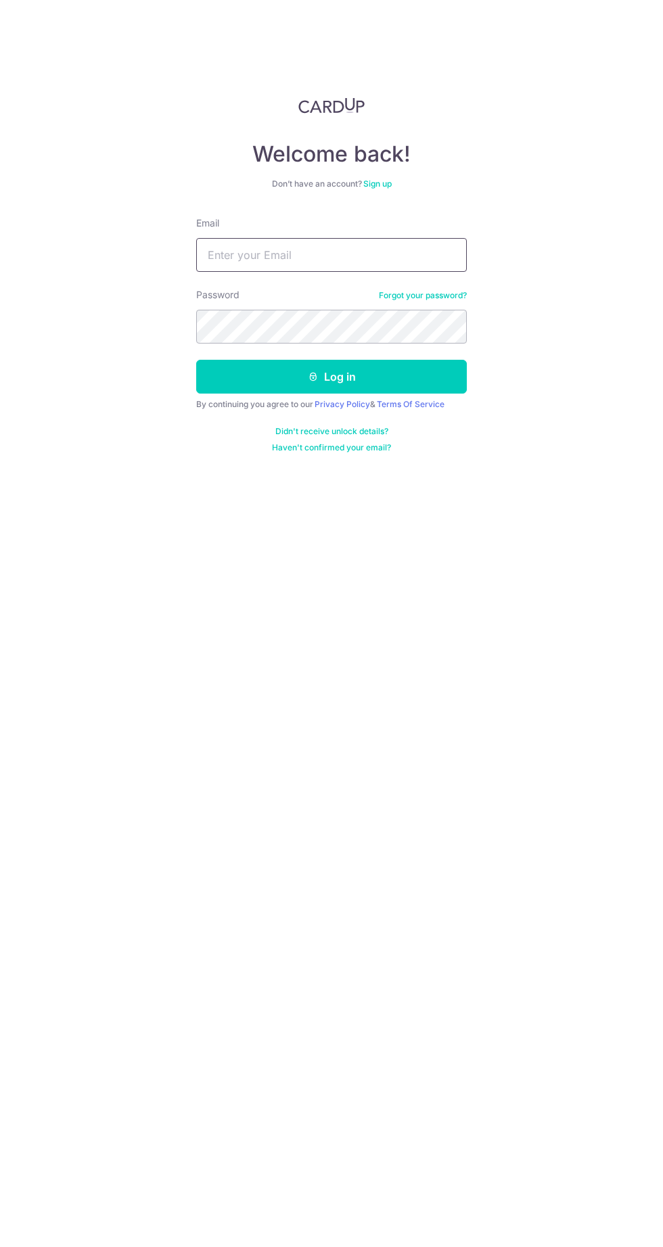
click at [241, 254] on input "Email" at bounding box center [331, 255] width 271 height 34
type input "pyitian@gmail.com"
click at [196, 360] on button "Log in" at bounding box center [331, 377] width 271 height 34
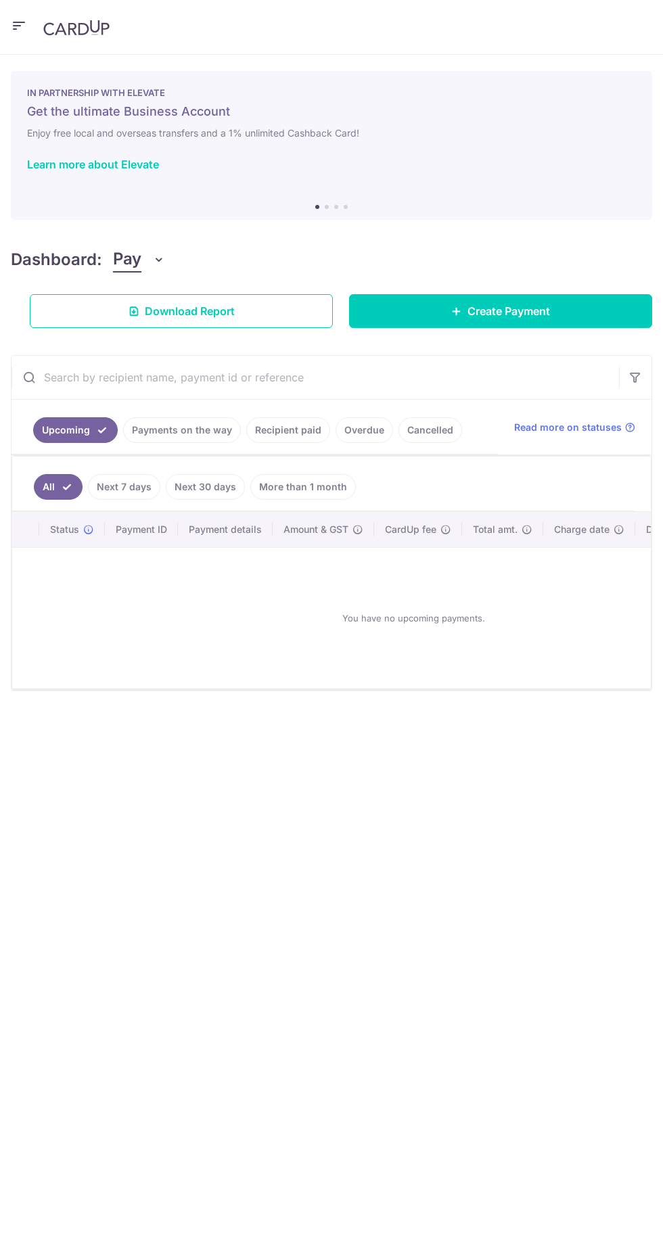
click at [393, 312] on link "Create Payment" at bounding box center [500, 311] width 303 height 34
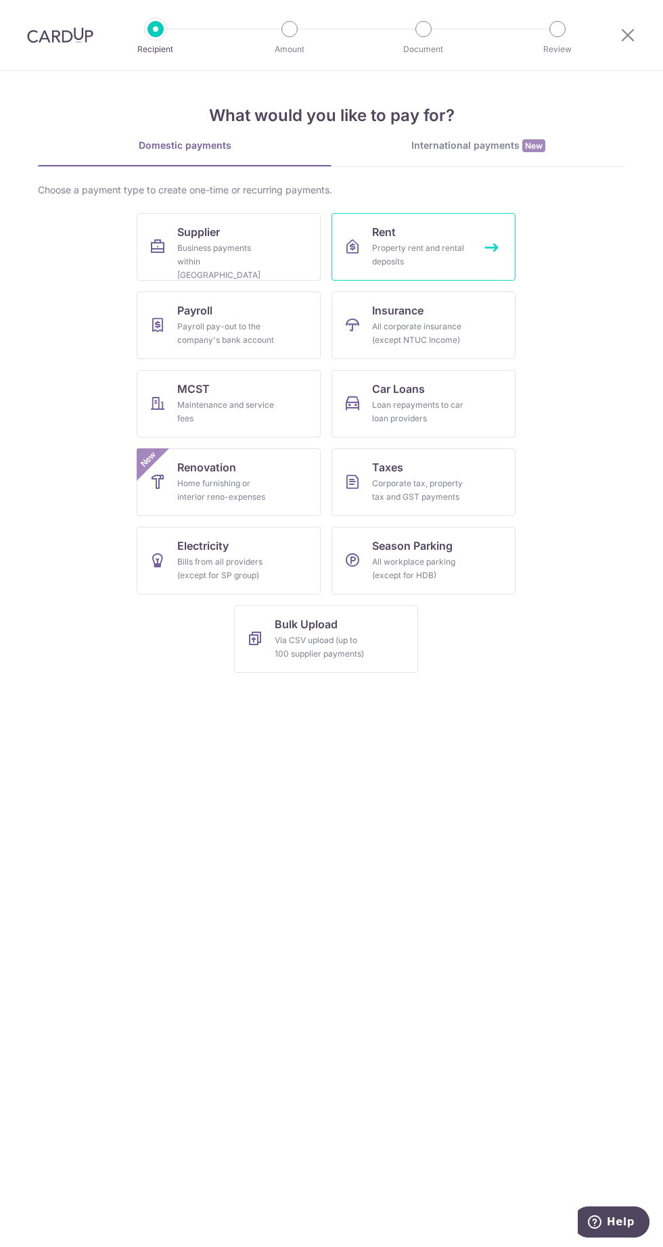
click at [402, 243] on div "Property rent and rental deposits" at bounding box center [420, 254] width 97 height 27
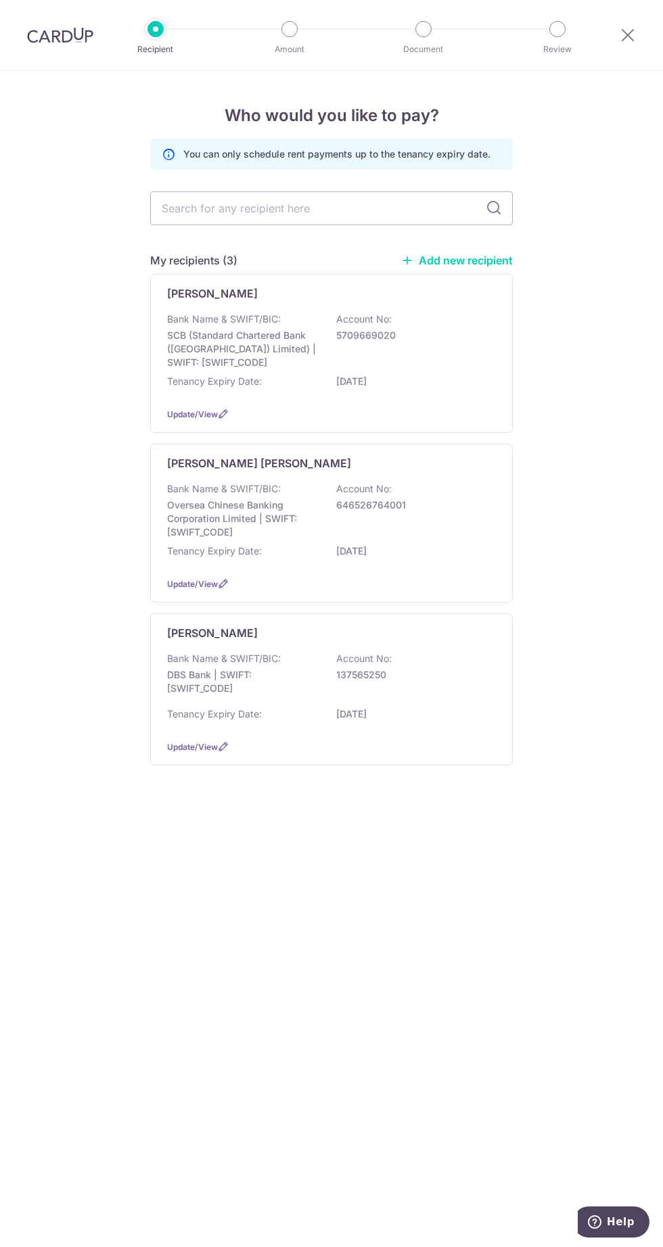
click at [409, 711] on p "14/11/2027" at bounding box center [412, 714] width 152 height 14
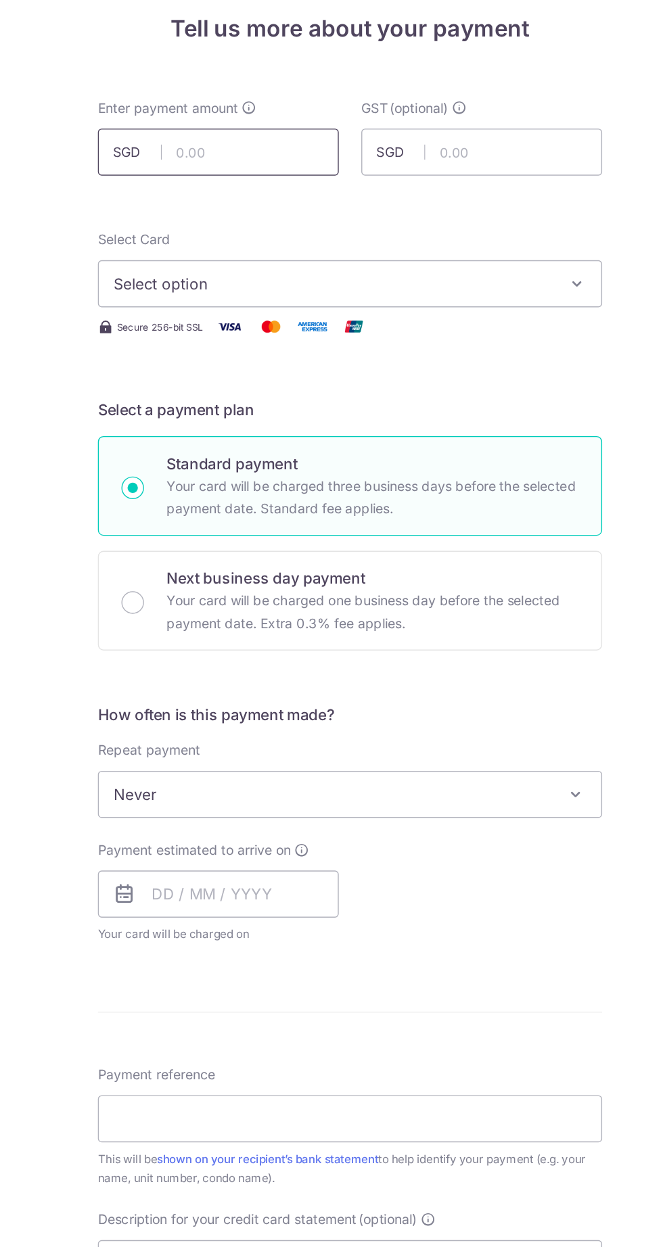
click at [235, 206] on input "text" at bounding box center [236, 204] width 173 height 34
click at [173, 300] on span "Select option" at bounding box center [319, 299] width 315 height 16
type input "4,800.00"
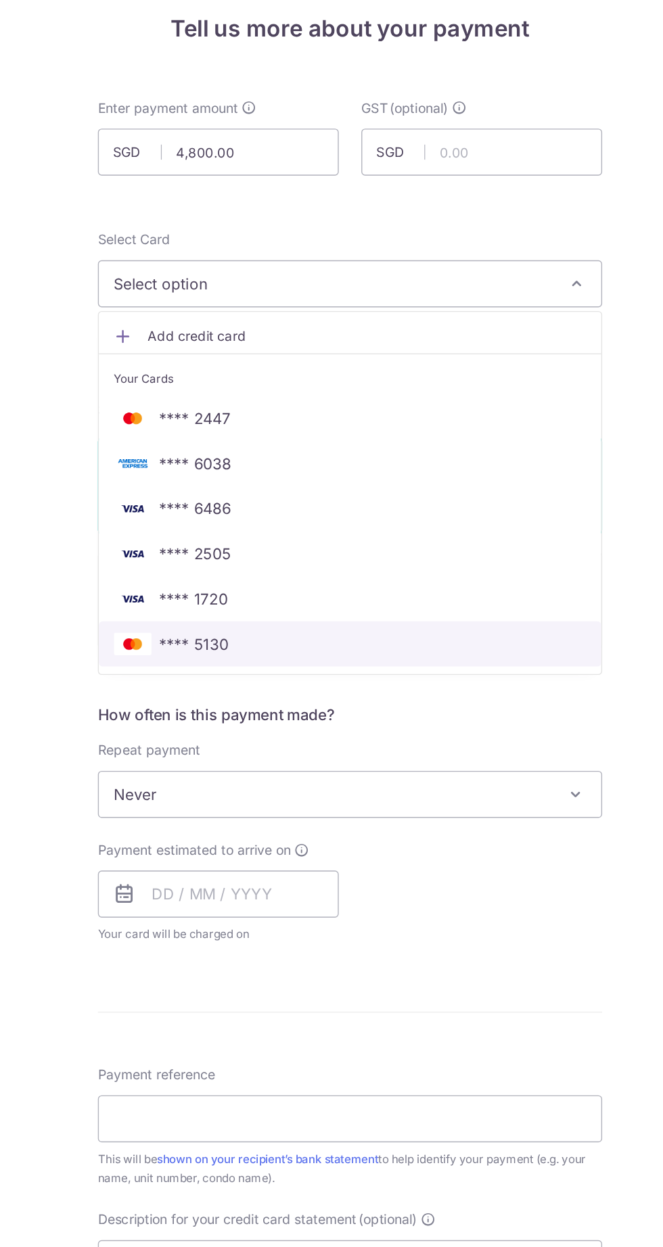
click at [463, 566] on link "**** 5130" at bounding box center [331, 558] width 361 height 32
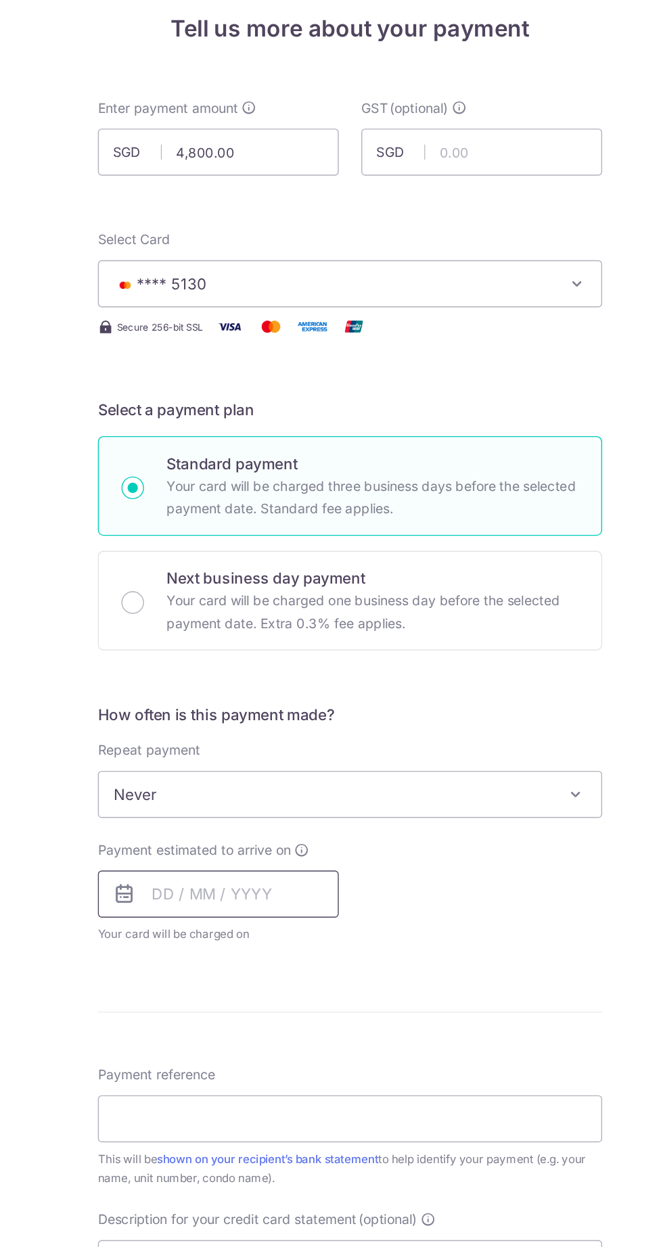
click at [296, 741] on input "text" at bounding box center [236, 738] width 173 height 34
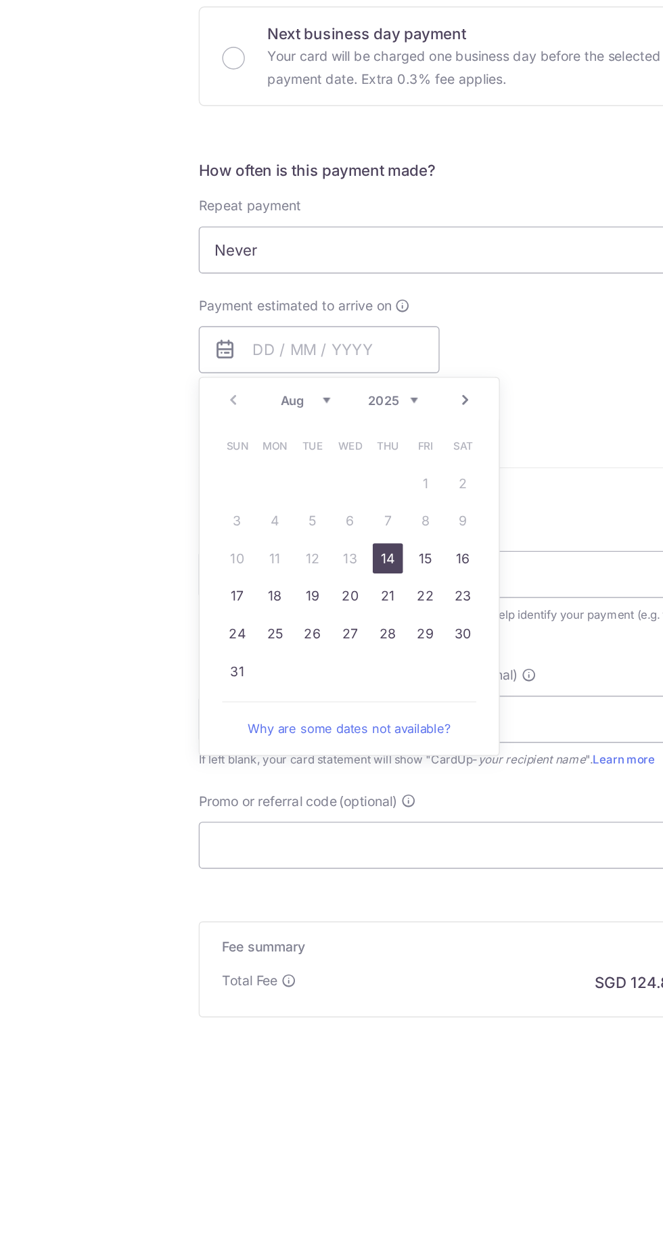
click at [287, 887] on link "14" at bounding box center [286, 888] width 22 height 22
type input "14/08/2025"
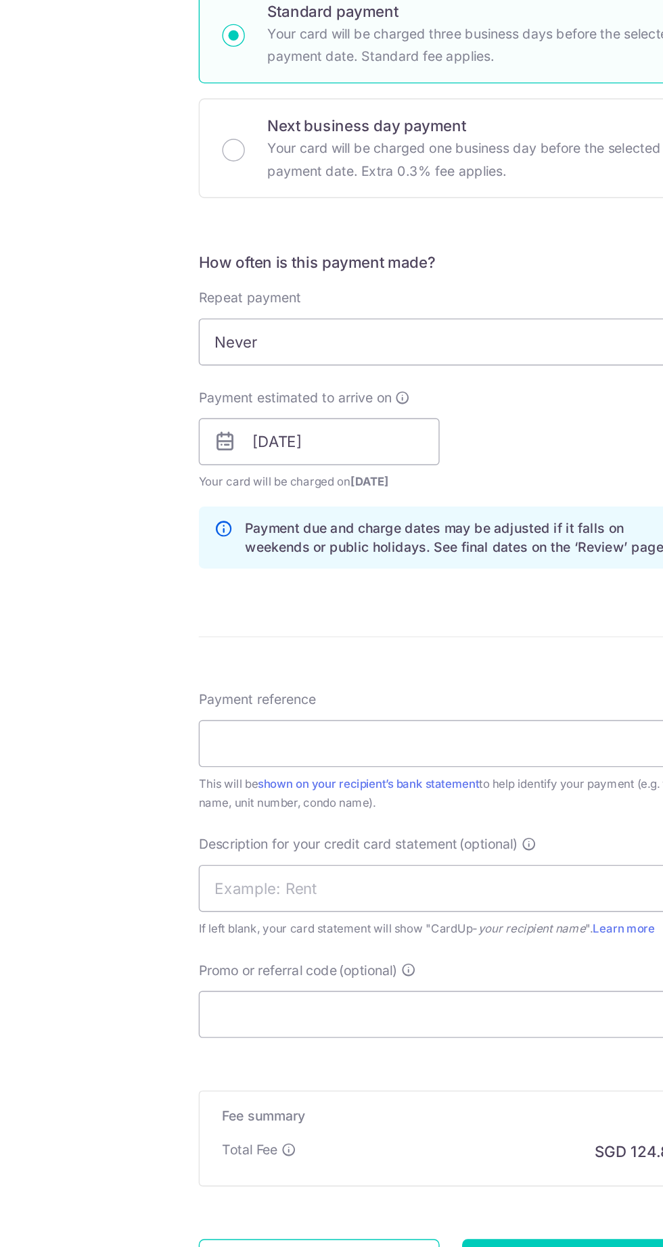
scroll to position [116, 0]
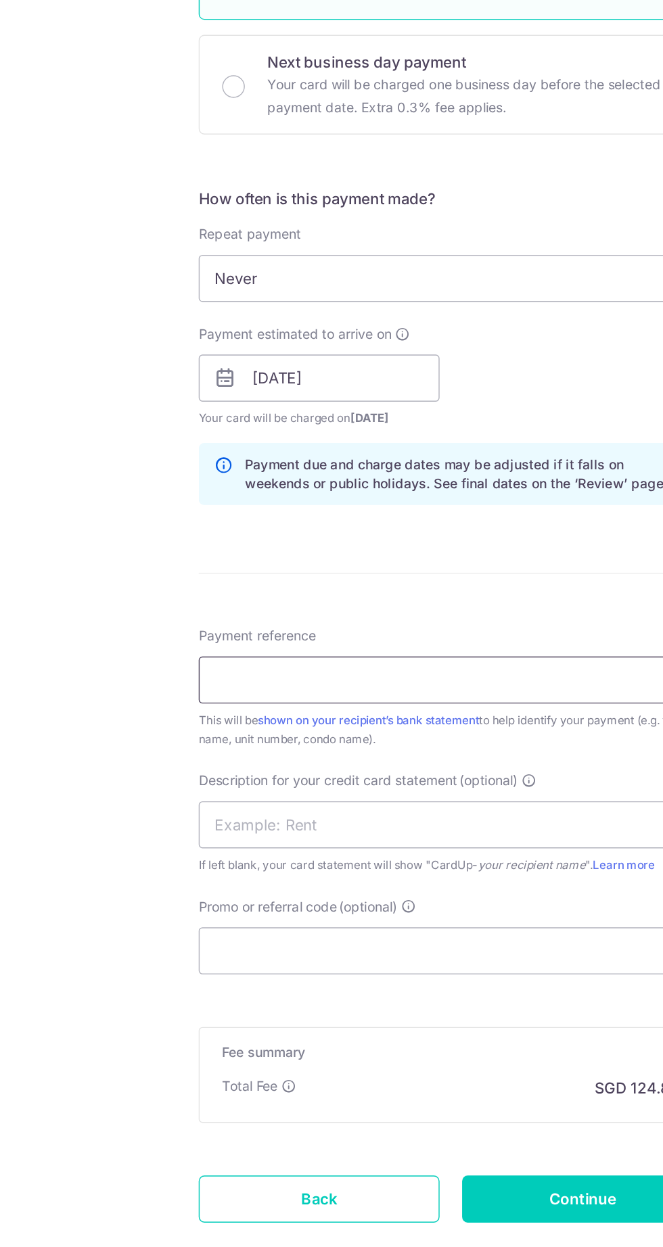
click at [168, 843] on input "Payment reference" at bounding box center [331, 839] width 363 height 34
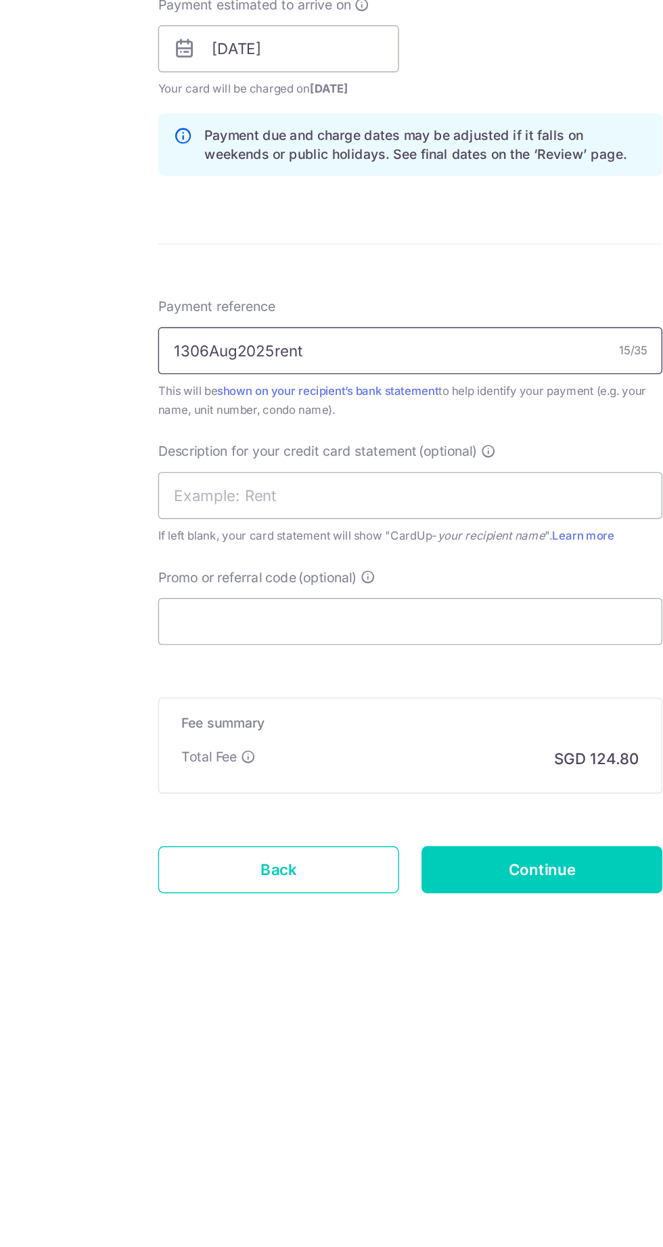
type input "1306Aug2025rent"
click at [173, 947] on input "text" at bounding box center [331, 944] width 363 height 34
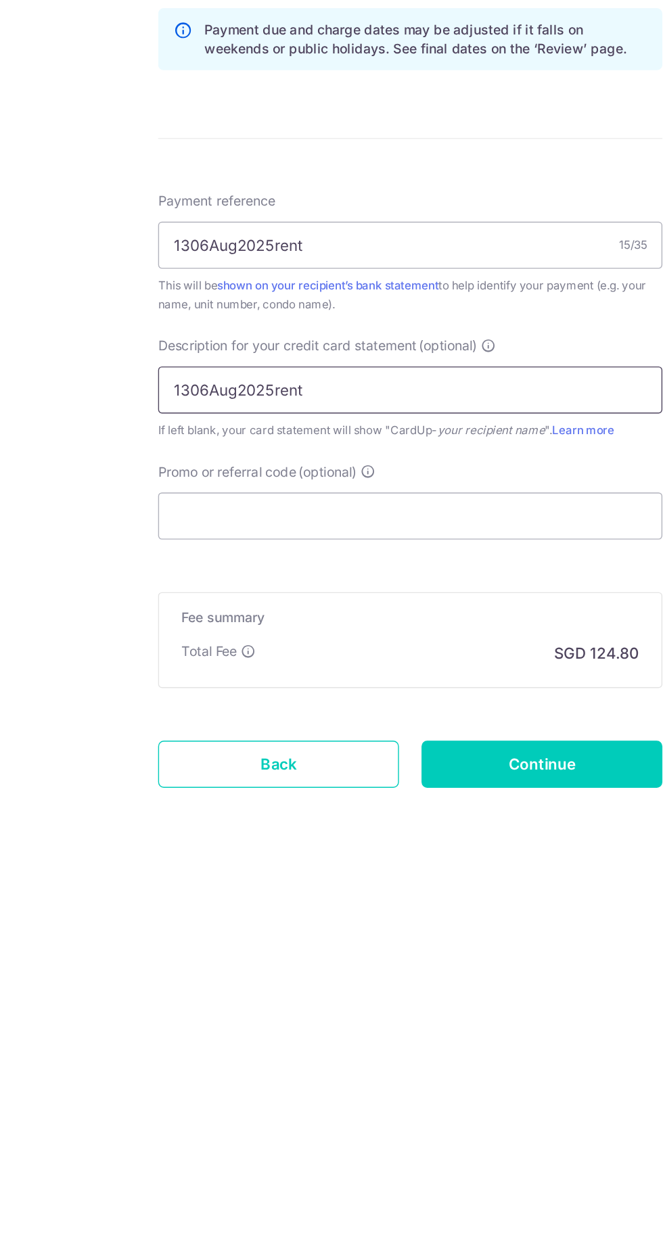
type input "1306Aug2025rent"
click at [177, 1033] on input "Promo or referral code (optional)" at bounding box center [331, 1034] width 363 height 34
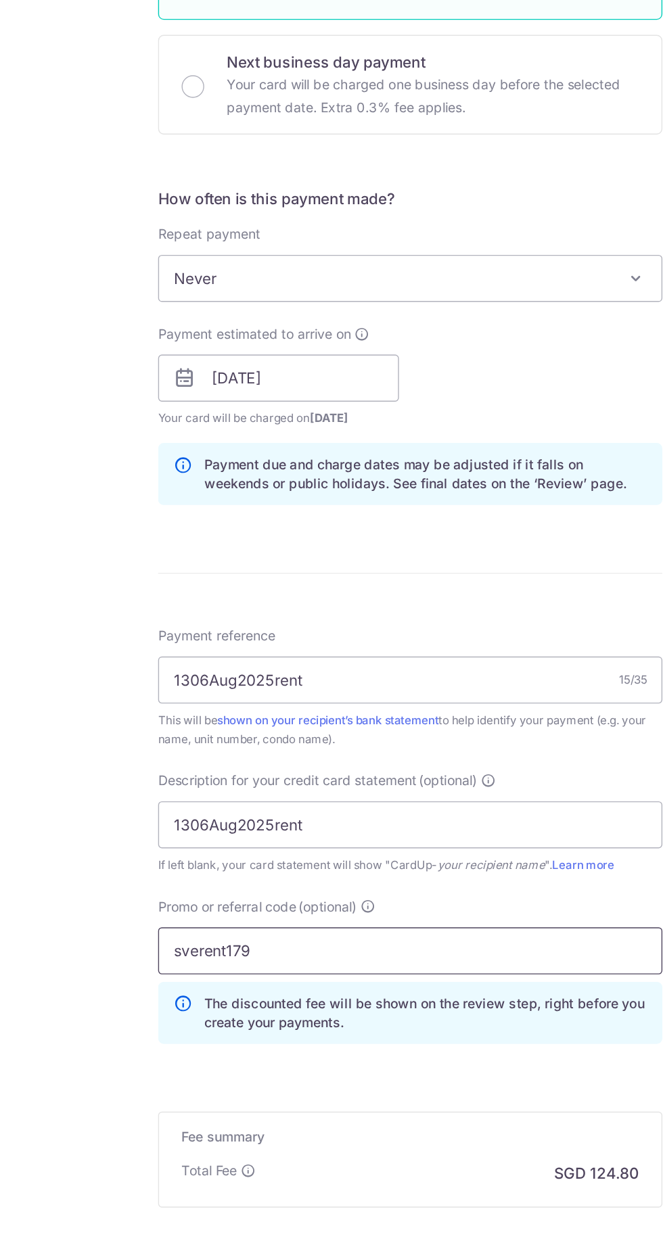
click at [228, 1035] on input "sverent179" at bounding box center [331, 1034] width 363 height 34
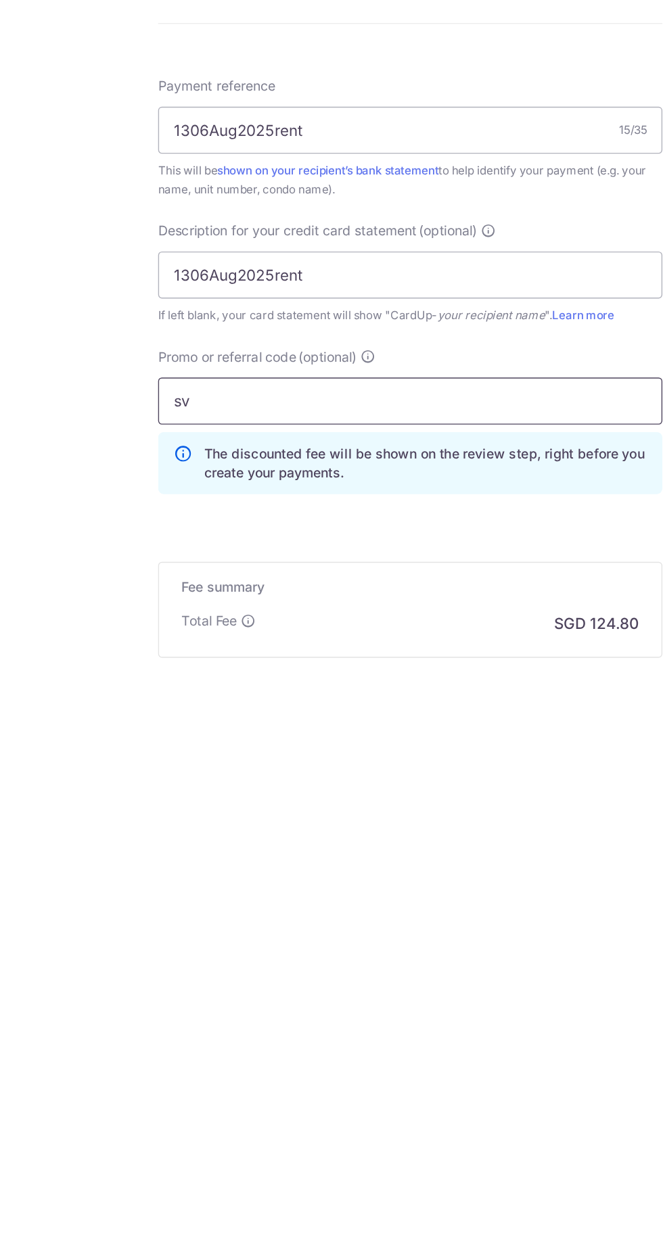
type input "s"
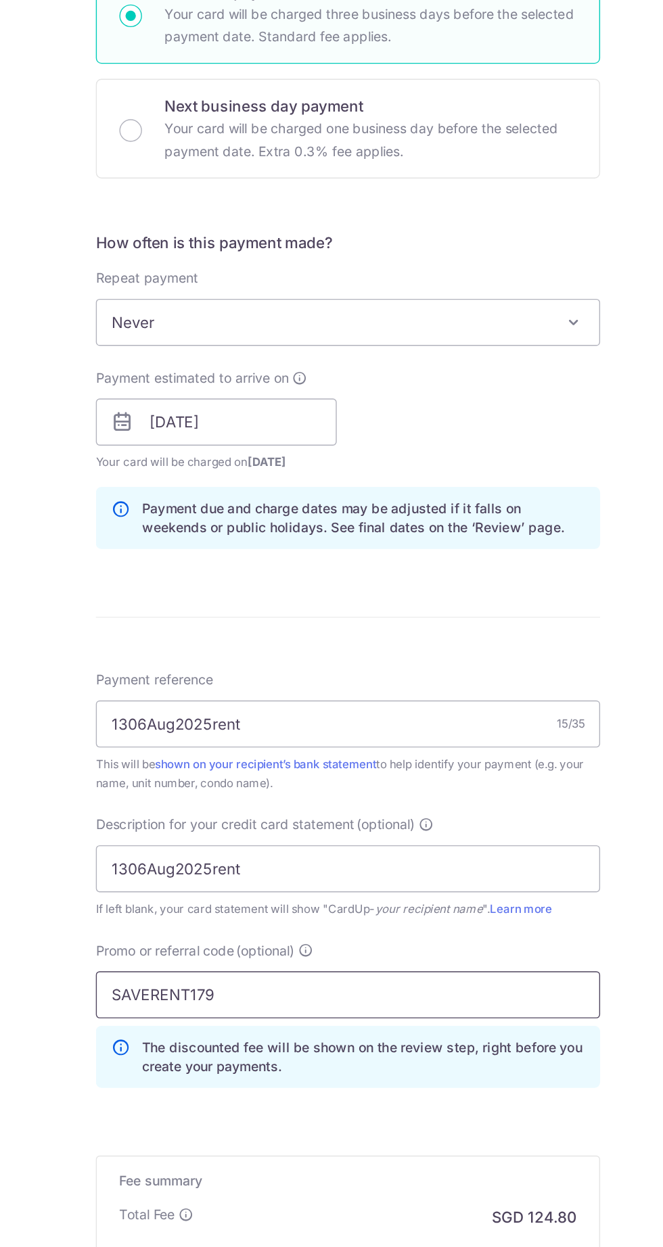
scroll to position [176, 0]
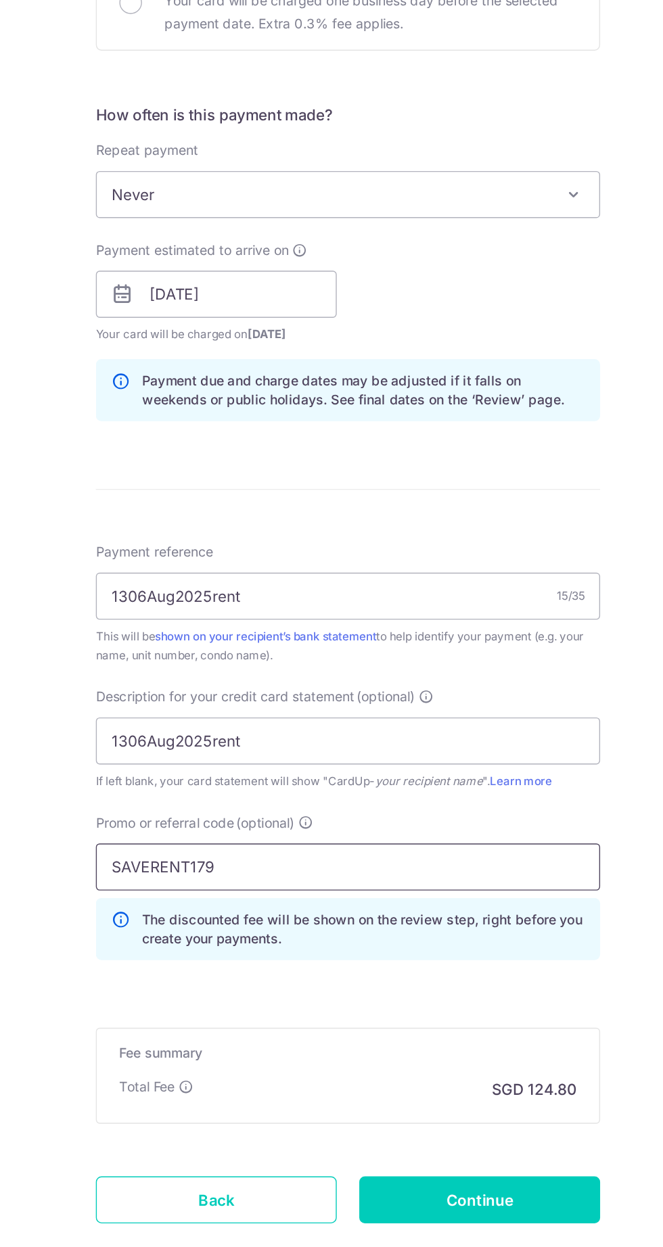
type input "SAVERENT179"
click at [419, 1217] on input "Continue" at bounding box center [426, 1213] width 173 height 34
type input "Create Schedule"
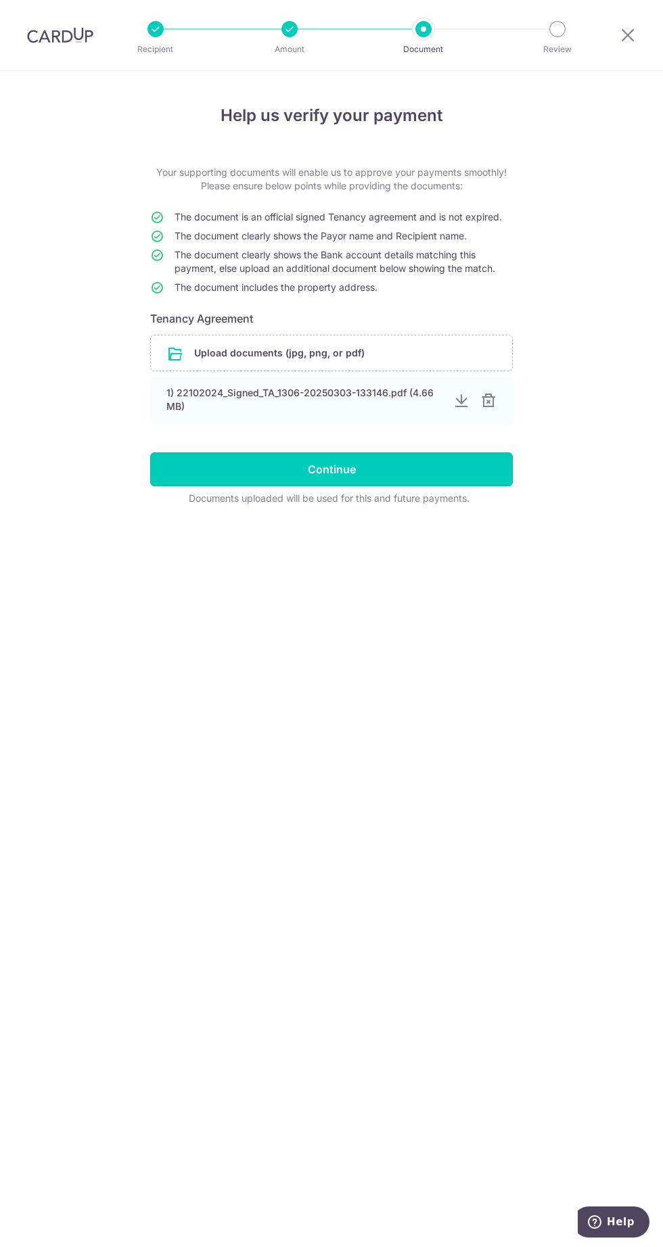
click at [191, 480] on input "Continue" at bounding box center [331, 469] width 363 height 34
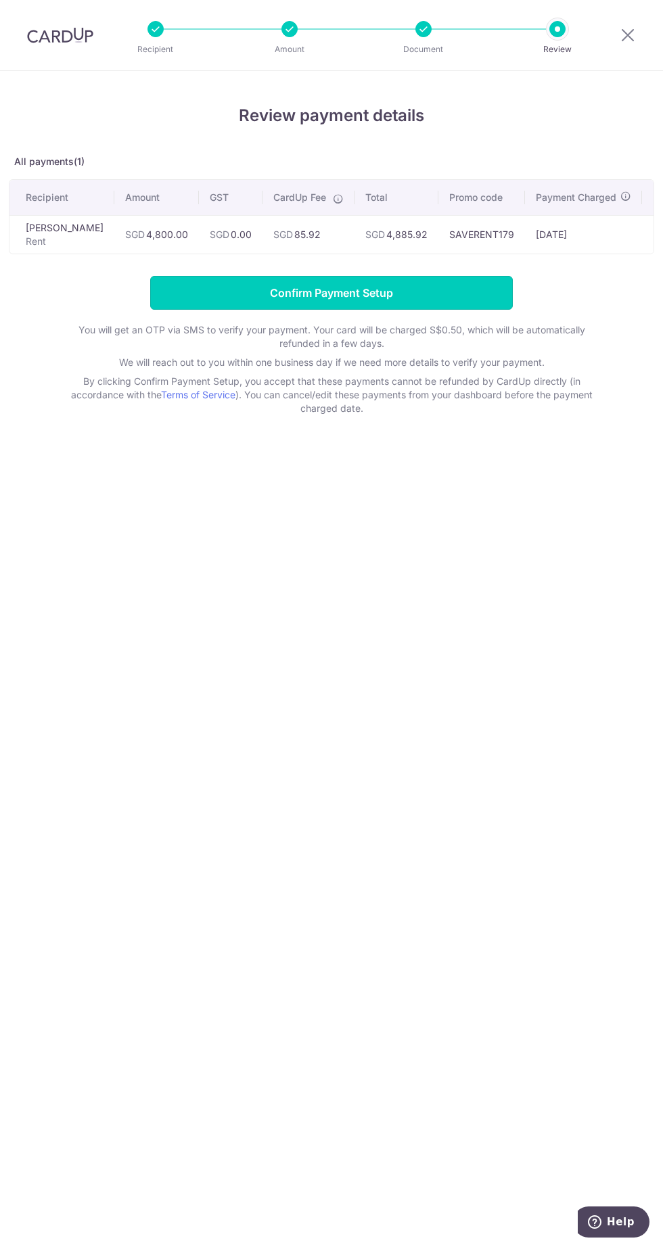
click at [193, 306] on input "Confirm Payment Setup" at bounding box center [331, 293] width 363 height 34
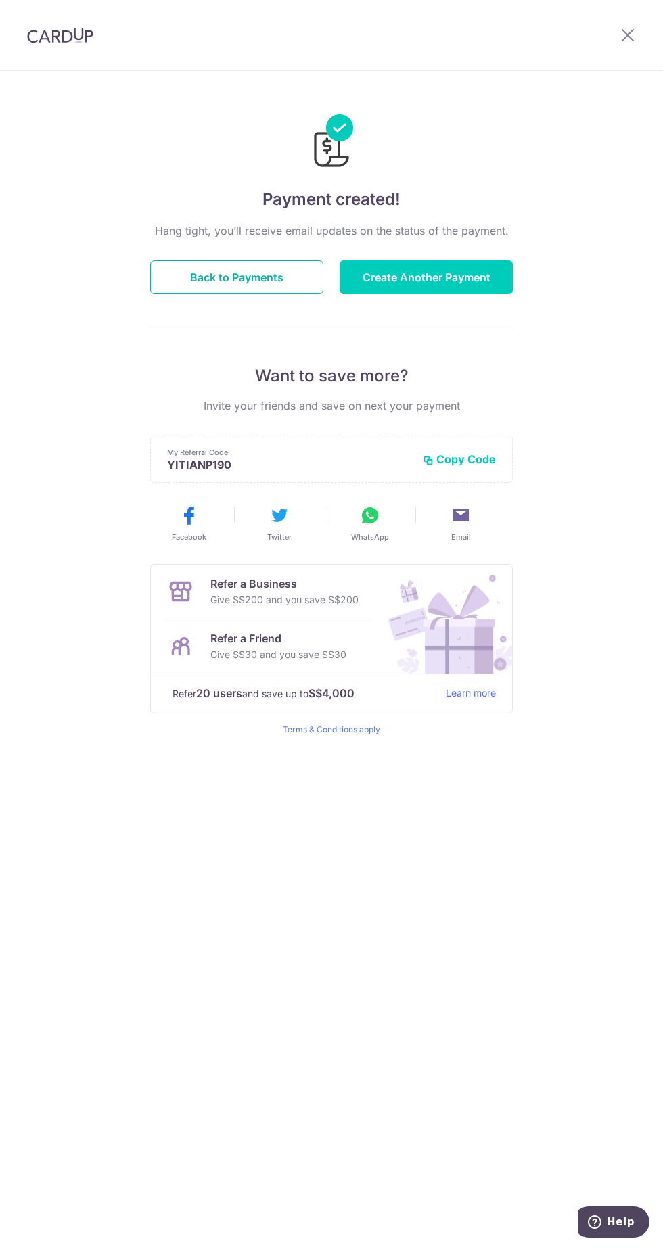
click at [235, 282] on button "Back to Payments" at bounding box center [236, 277] width 173 height 34
